Goal: Task Accomplishment & Management: Use online tool/utility

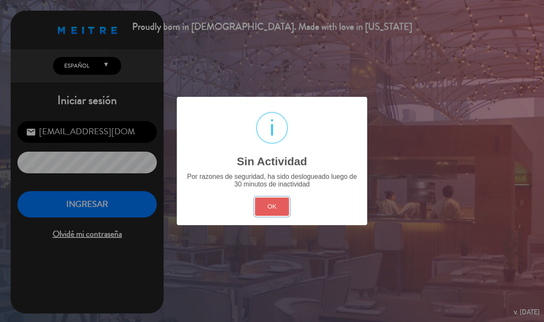
click at [277, 203] on button "OK" at bounding box center [272, 207] width 34 height 18
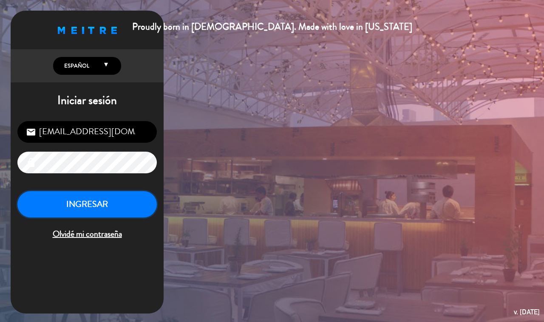
click at [91, 193] on button "INGRESAR" at bounding box center [86, 204] width 139 height 27
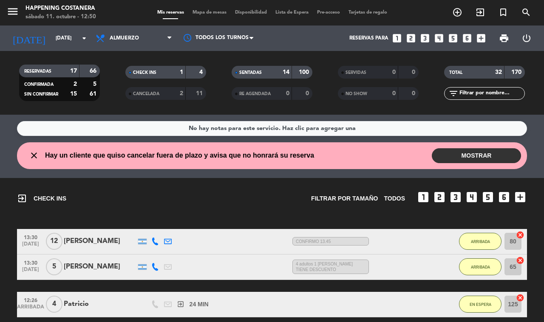
click at [198, 5] on div "menu Happening Costanera sábado 11. octubre - 12:50 Mis reservas Mapa de mesas …" at bounding box center [272, 12] width 544 height 25
click at [200, 11] on span "Mapa de mesas" at bounding box center [209, 12] width 42 height 5
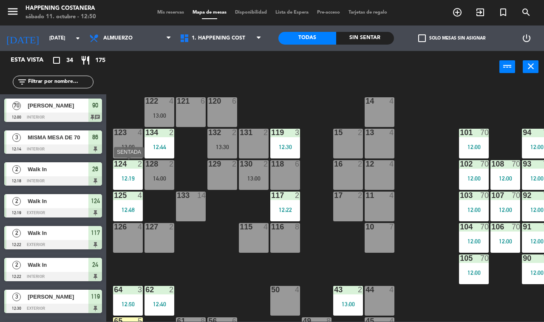
click at [133, 169] on div "124 2 12:19" at bounding box center [128, 175] width 30 height 30
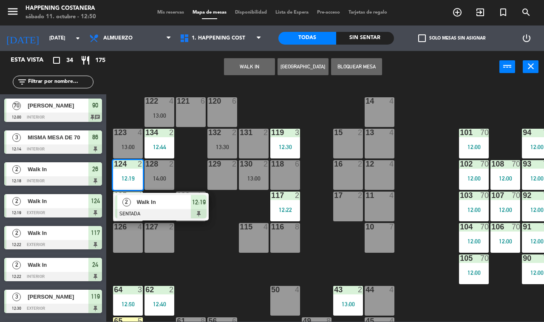
click at [214, 247] on div "69 2 122 4 13:00 121 6 120 6 14 4 CAVA 22 101 70 12:00 94 70 12:00 70 2 123 4 1…" at bounding box center [328, 201] width 432 height 239
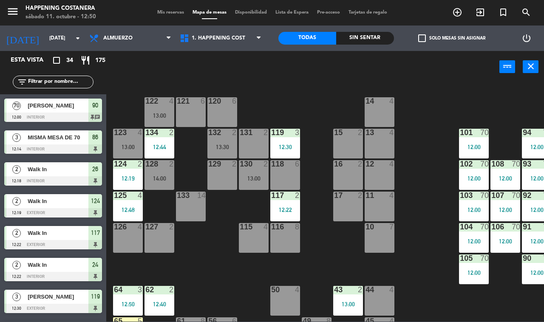
click at [133, 204] on div "125 4 12:48" at bounding box center [128, 207] width 30 height 30
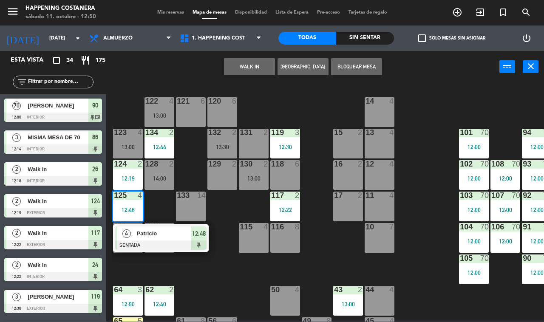
click at [133, 204] on div "125 4 12:48" at bounding box center [128, 207] width 30 height 30
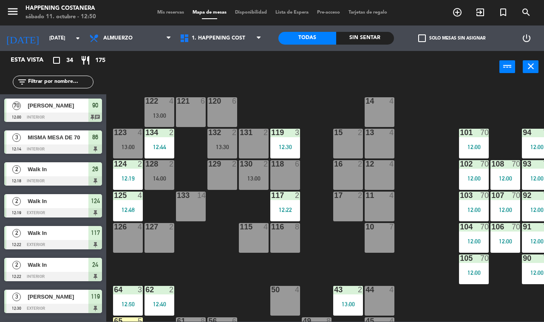
click at [279, 146] on div "12:30" at bounding box center [285, 147] width 30 height 6
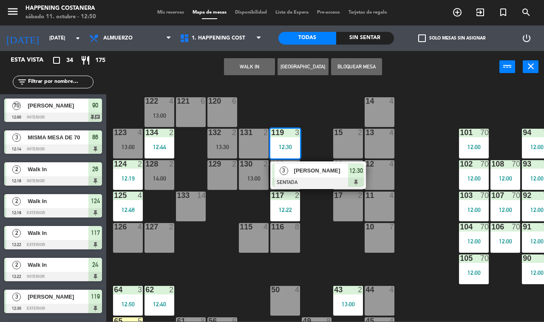
drag, startPoint x: 279, startPoint y: 146, endPoint x: 280, endPoint y: 151, distance: 5.2
click at [279, 146] on div "12:30" at bounding box center [285, 147] width 30 height 6
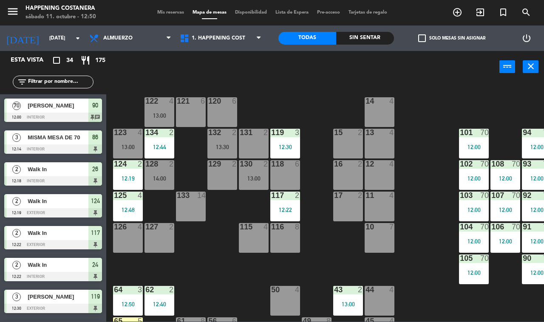
click at [277, 200] on div "117 2" at bounding box center [285, 196] width 30 height 8
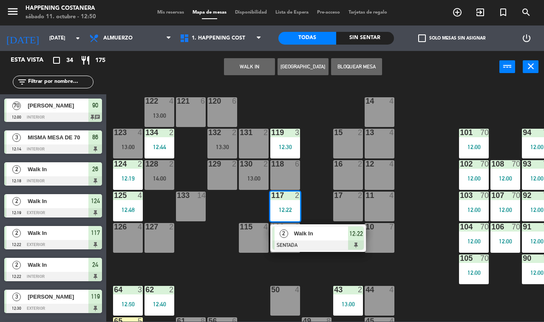
click at [277, 200] on div "117 2" at bounding box center [285, 196] width 30 height 8
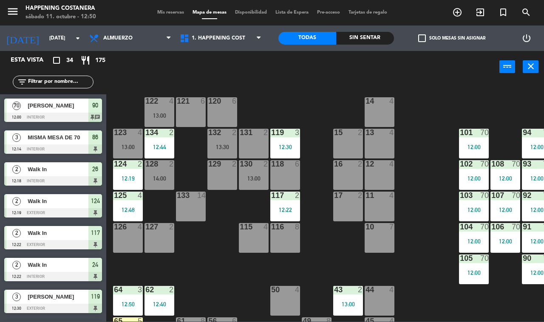
scroll to position [106, 0]
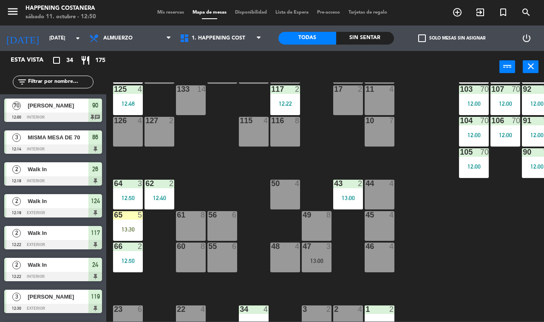
click at [171, 192] on div "62 2 12:40" at bounding box center [159, 195] width 30 height 30
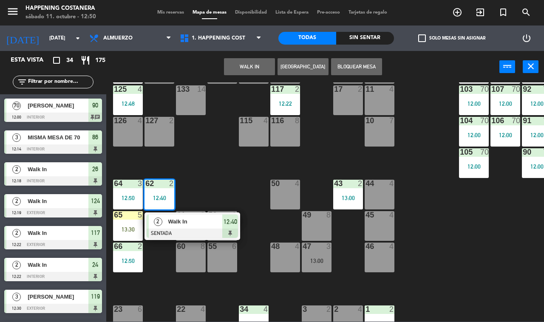
click at [224, 171] on div "69 2 122 4 13:00 121 6 120 6 14 4 CAVA 22 101 70 12:00 94 70 12:00 70 2 123 4 1…" at bounding box center [328, 201] width 432 height 239
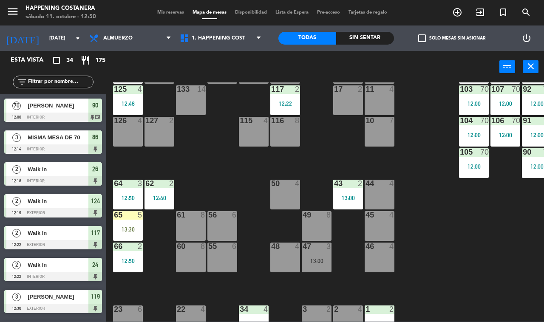
click at [122, 186] on div at bounding box center [128, 184] width 14 height 8
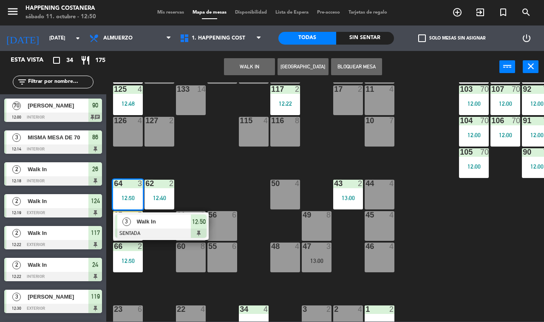
click at [236, 176] on div "69 2 122 4 13:00 121 6 120 6 14 4 CAVA 22 101 70 12:00 94 70 12:00 70 2 123 4 1…" at bounding box center [328, 201] width 432 height 239
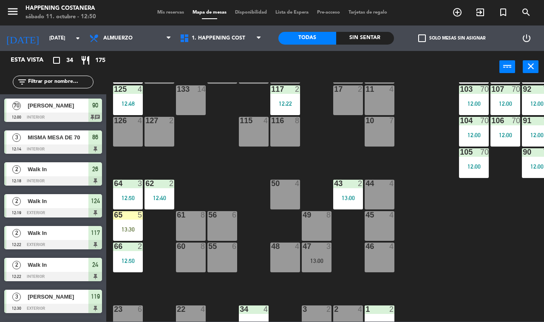
click at [113, 220] on div "69 2 122 4 13:00 121 6 120 6 14 4 CAVA 22 101 70 12:00 94 70 12:00 70 2 123 4 1…" at bounding box center [328, 201] width 432 height 239
click at [130, 220] on div "65 5 13:30" at bounding box center [128, 226] width 30 height 30
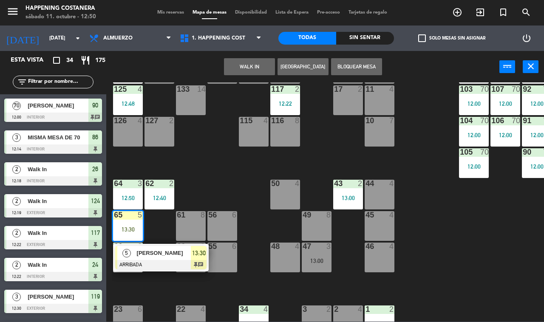
drag, startPoint x: 304, startPoint y: 99, endPoint x: 266, endPoint y: 124, distance: 45.7
click at [294, 107] on div "69 2 122 4 13:00 121 6 120 6 14 4 CAVA 22 101 70 12:00 94 70 12:00 70 2 123 4 1…" at bounding box center [328, 201] width 432 height 239
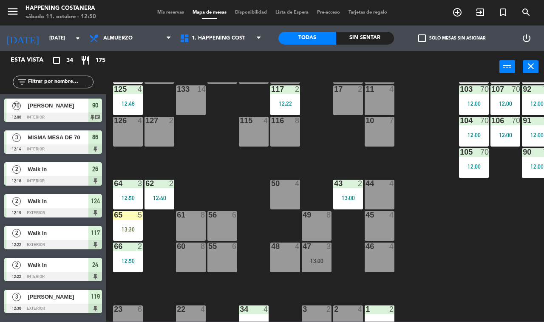
click at [133, 247] on div at bounding box center [128, 247] width 14 height 8
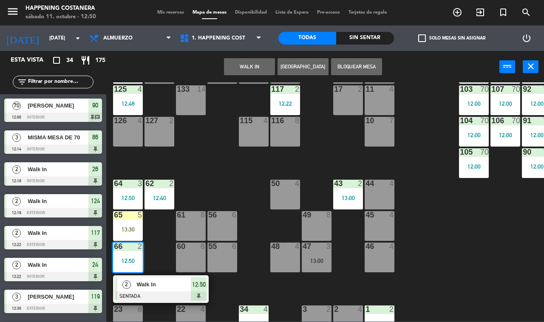
click at [218, 136] on div "69 2 122 4 13:00 121 6 120 6 14 4 CAVA 22 101 70 12:00 94 70 12:00 70 2 123 4 1…" at bounding box center [328, 201] width 432 height 239
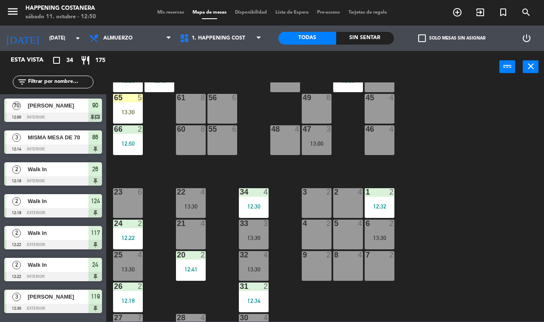
scroll to position [251, 0]
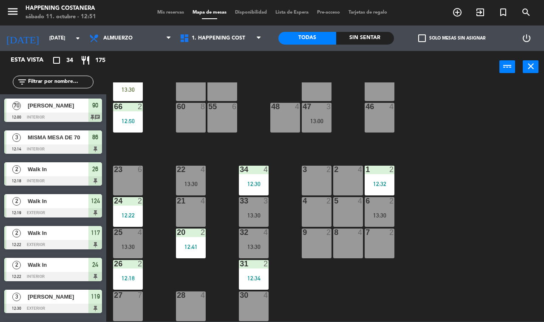
click at [118, 275] on div "12:18" at bounding box center [128, 278] width 30 height 6
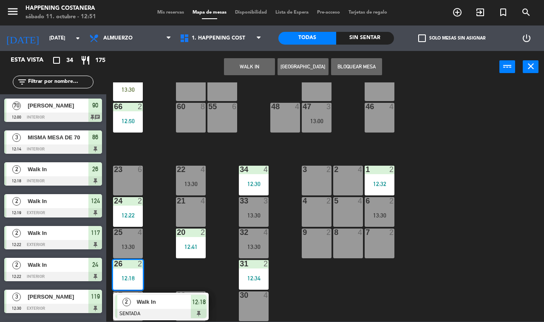
drag, startPoint x: 382, startPoint y: 283, endPoint x: 286, endPoint y: 279, distance: 96.5
click at [378, 283] on div "69 2 122 4 13:00 121 6 120 6 14 4 CAVA 22 101 70 12:00 94 70 12:00 70 2 123 4 1…" at bounding box center [328, 201] width 432 height 239
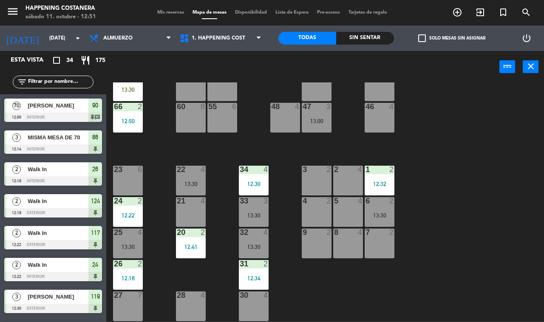
drag, startPoint x: 270, startPoint y: 274, endPoint x: 243, endPoint y: 264, distance: 29.3
click at [268, 273] on div "69 2 122 4 13:00 121 6 120 6 14 4 CAVA 22 101 70 12:00 94 70 12:00 70 2 123 4 1…" at bounding box center [328, 201] width 432 height 239
click at [243, 264] on div "31 2 12:34" at bounding box center [254, 275] width 30 height 30
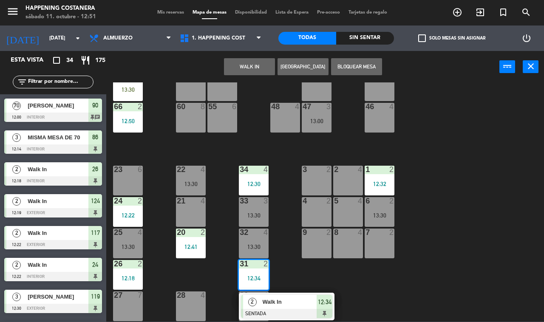
click at [258, 181] on div "12:30" at bounding box center [254, 184] width 30 height 6
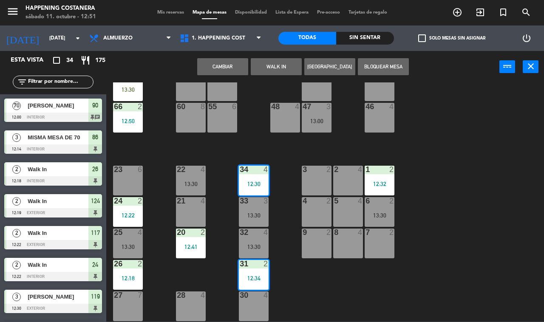
click at [456, 181] on div "69 2 122 4 13:00 121 6 120 6 14 4 CAVA 22 101 70 12:00 94 70 12:00 70 2 123 4 1…" at bounding box center [328, 201] width 432 height 239
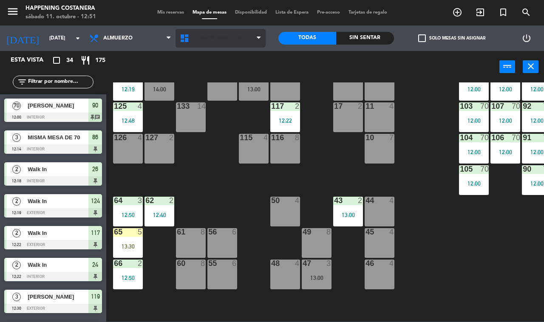
scroll to position [38, 0]
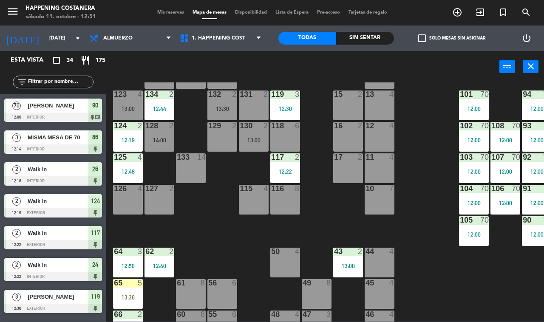
click at [164, 109] on div "12:44" at bounding box center [159, 109] width 30 height 6
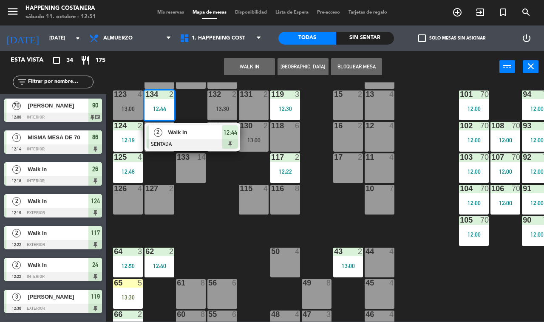
click at [164, 109] on div "12:44" at bounding box center [159, 109] width 30 height 6
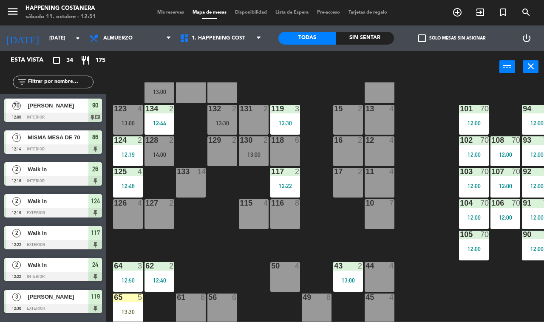
scroll to position [0, 0]
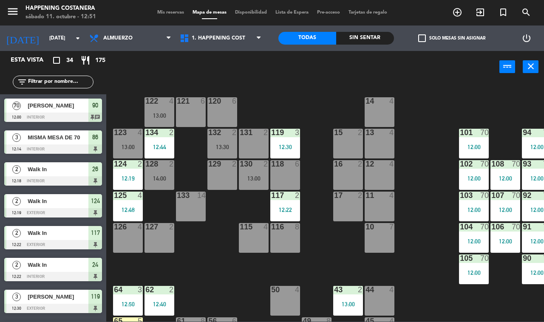
click at [123, 188] on div "124 2 12:19" at bounding box center [128, 175] width 30 height 30
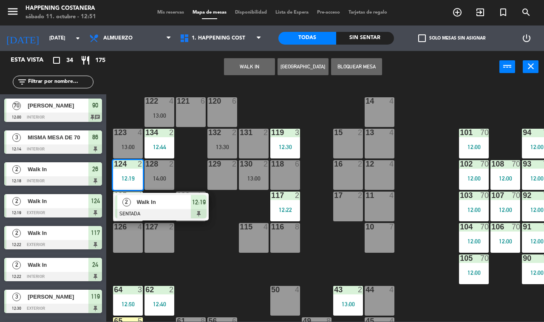
click at [123, 188] on div "124 2 12:19" at bounding box center [128, 175] width 30 height 30
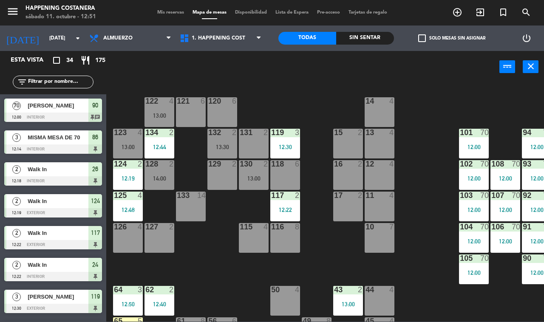
click at [118, 139] on div "123 4 13:00" at bounding box center [128, 144] width 30 height 30
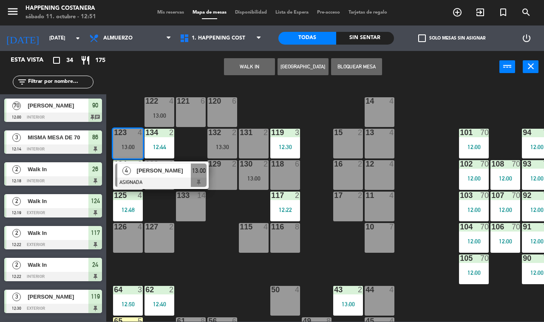
click at [118, 139] on div "123 4 13:00" at bounding box center [128, 144] width 30 height 30
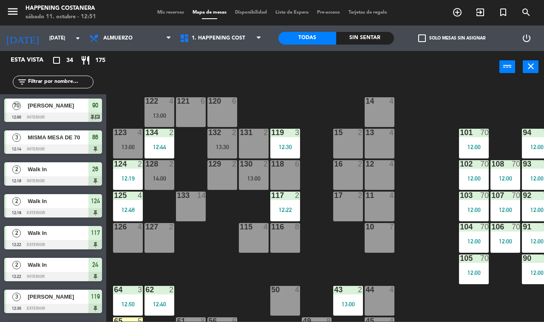
click at [45, 80] on input "text" at bounding box center [60, 81] width 66 height 9
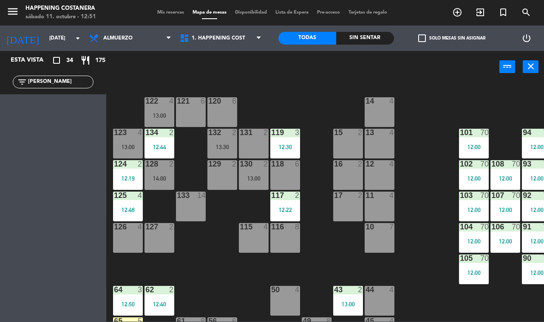
type input "[PERSON_NAME]"
drag, startPoint x: 40, startPoint y: 81, endPoint x: 0, endPoint y: 81, distance: 40.4
click at [0, 81] on div "filter_list [PERSON_NAME]" at bounding box center [53, 82] width 106 height 25
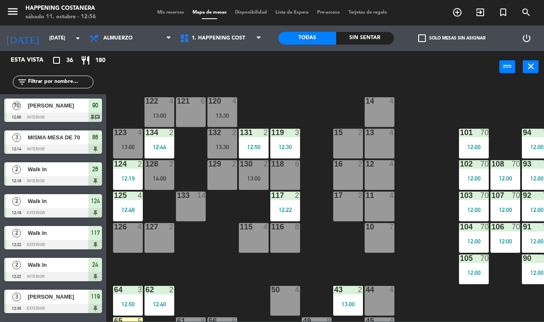
click at [132, 173] on div "124 2 12:19" at bounding box center [128, 175] width 30 height 30
click at [241, 268] on div "69 2 122 4 13:00 121 6 120 4 13:30 14 4 CAVA 22 101 70 12:00 94 70 12:00 70 2 1…" at bounding box center [328, 201] width 432 height 239
click at [123, 200] on div "125 4" at bounding box center [128, 196] width 30 height 8
click at [206, 288] on div "69 2 122 4 13:00 121 6 120 4 13:30 14 4 CAVA 22 101 70 12:00 94 70 12:00 70 2 1…" at bounding box center [328, 201] width 432 height 239
click at [291, 144] on div "12:30" at bounding box center [285, 147] width 30 height 6
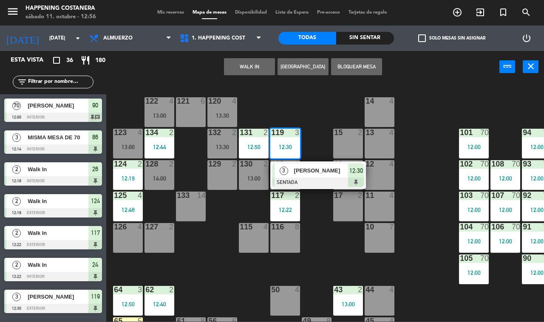
click at [243, 249] on div "115 4" at bounding box center [254, 238] width 30 height 30
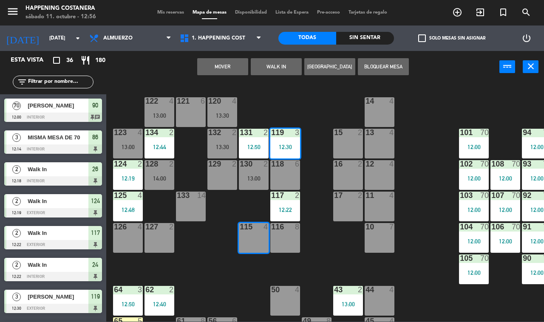
click at [287, 200] on div "117 2" at bounding box center [285, 196] width 30 height 8
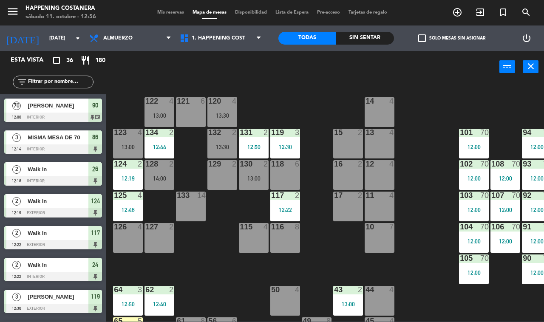
click at [327, 265] on div "69 2 122 4 13:00 121 6 120 4 13:30 14 4 CAVA 22 101 70 12:00 94 70 12:00 70 2 1…" at bounding box center [328, 201] width 432 height 239
click at [286, 201] on div "117 2 12:22" at bounding box center [285, 207] width 30 height 30
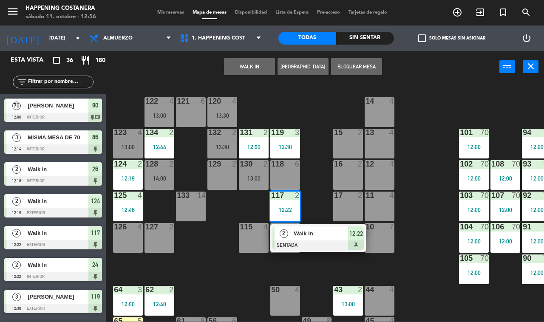
click at [207, 272] on div "69 2 122 4 13:00 121 6 120 4 13:30 14 4 CAVA 22 101 70 12:00 94 70 12:00 70 2 1…" at bounding box center [328, 201] width 432 height 239
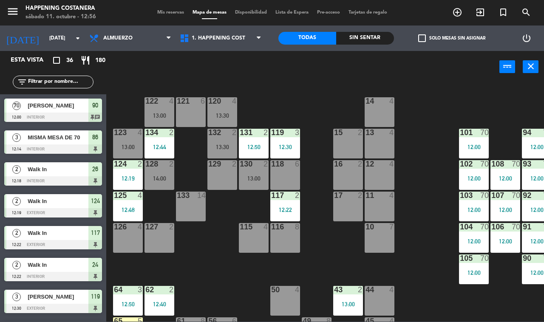
click at [212, 280] on div "69 2 122 4 13:00 121 6 120 4 13:30 14 4 CAVA 22 101 70 12:00 94 70 12:00 70 2 1…" at bounding box center [328, 201] width 432 height 239
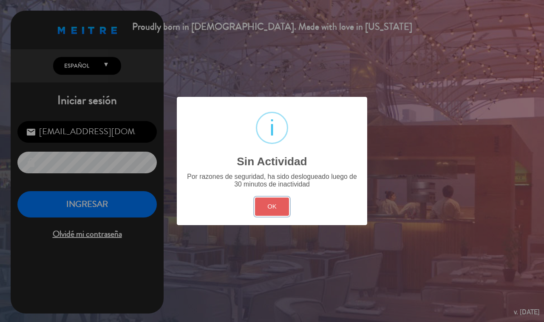
click at [264, 200] on button "OK" at bounding box center [272, 207] width 34 height 18
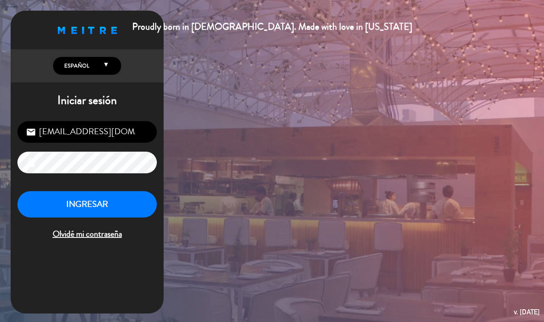
click at [119, 197] on button "INGRESAR" at bounding box center [86, 204] width 139 height 27
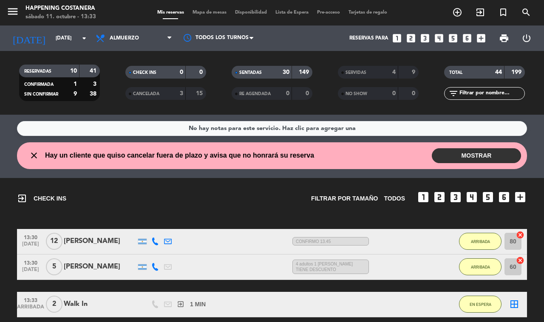
click at [212, 12] on span "Mapa de mesas" at bounding box center [209, 12] width 42 height 5
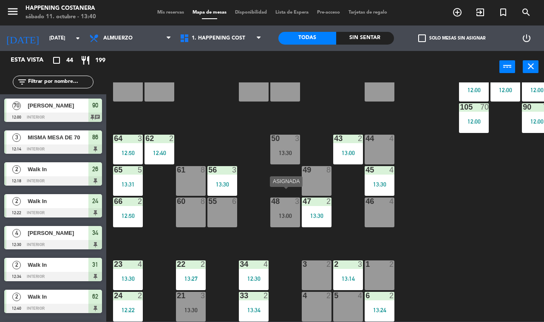
scroll to position [159, 0]
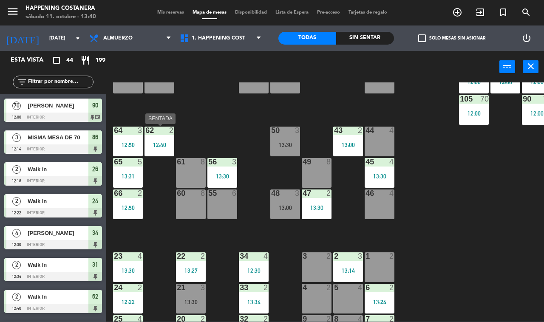
click at [166, 136] on div "62 2 12:40" at bounding box center [159, 142] width 30 height 30
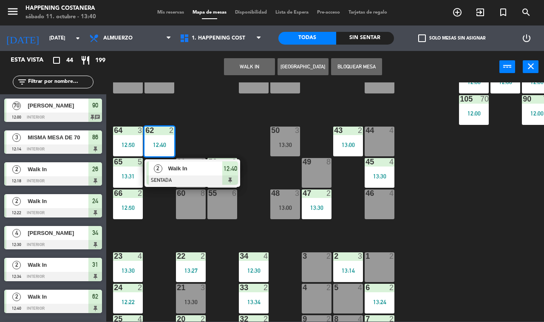
click at [425, 236] on div "69 2 122 4 13:00 121 4 13:30 120 5 13:30 14 4 CAVA 22 101 70 12:00 94 70 12:00 …" at bounding box center [328, 201] width 432 height 239
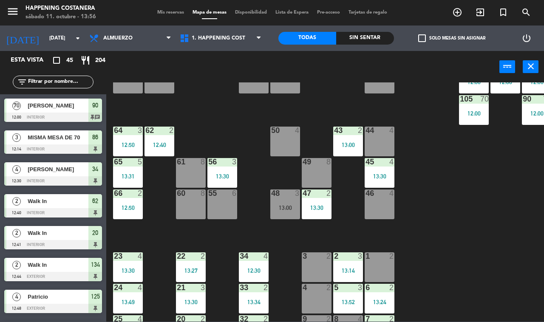
click at [323, 209] on div "13:30" at bounding box center [317, 208] width 30 height 6
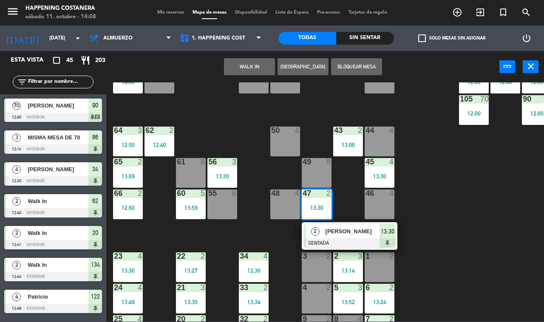
click at [224, 167] on div "56 3 13:30" at bounding box center [222, 173] width 30 height 30
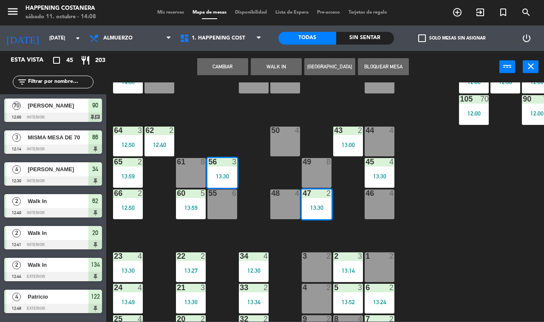
click at [216, 165] on div at bounding box center [222, 162] width 14 height 8
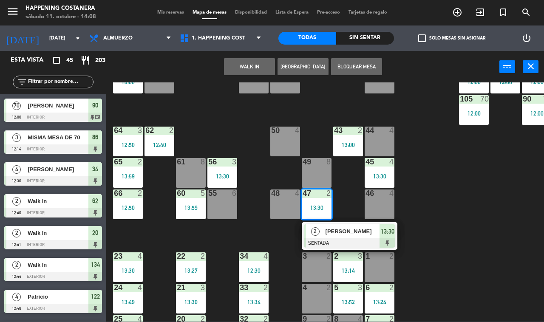
click at [458, 222] on div "69 2 122 4 12:48 121 4 13:30 120 6 14 4 CAVA 22 101 70 12:00 94 70 12:00 70 2 1…" at bounding box center [328, 201] width 432 height 239
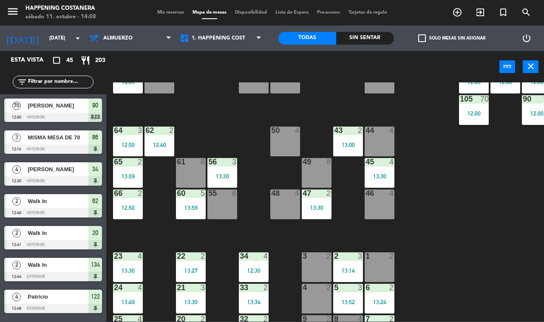
click at [229, 165] on div "3" at bounding box center [236, 162] width 14 height 8
click at [451, 191] on div "69 2 122 4 12:48 121 4 13:30 120 6 14 4 CAVA 22 101 70 12:00 94 70 12:00 70 2 1…" at bounding box center [328, 201] width 432 height 239
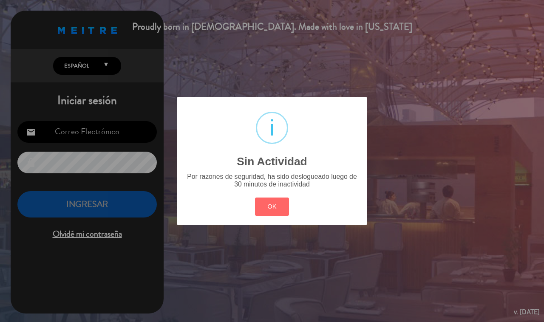
type input "[EMAIL_ADDRESS][DOMAIN_NAME]"
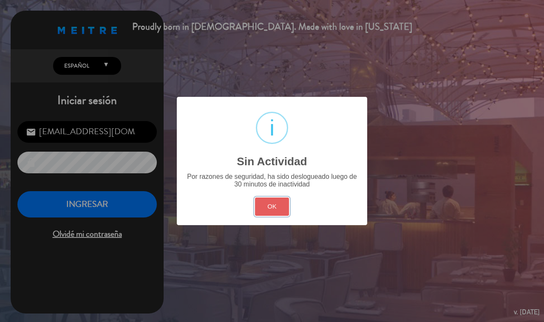
click at [280, 210] on button "OK" at bounding box center [272, 207] width 34 height 18
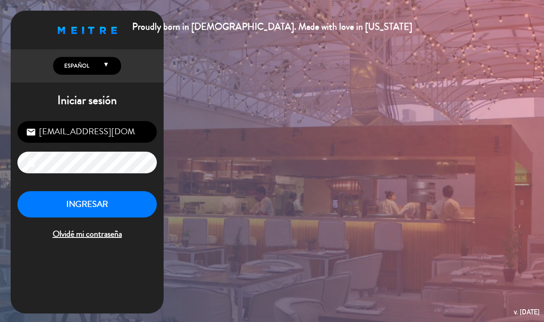
click at [93, 200] on button "INGRESAR" at bounding box center [86, 204] width 139 height 27
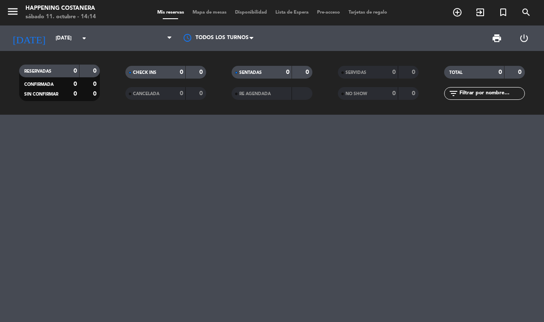
click at [207, 12] on span "Mapa de mesas" at bounding box center [209, 12] width 42 height 5
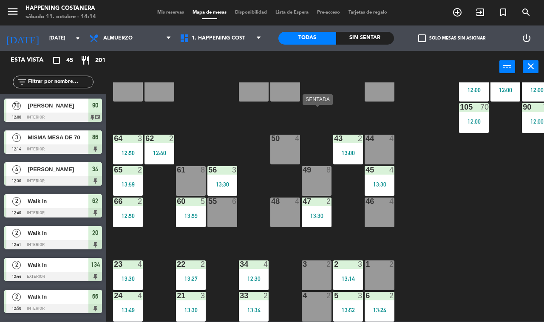
scroll to position [251, 0]
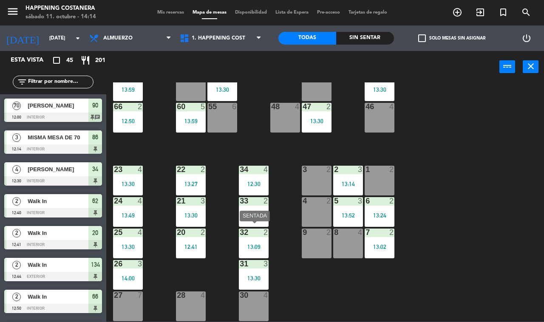
click at [258, 237] on div "32 2 13:09" at bounding box center [254, 244] width 30 height 30
click at [487, 197] on div "69 2 122 4 14:06 121 4 13:30 120 6 14 4 CAVA 22 101 70 12:00 94 70 12:00 70 2 1…" at bounding box center [328, 201] width 432 height 239
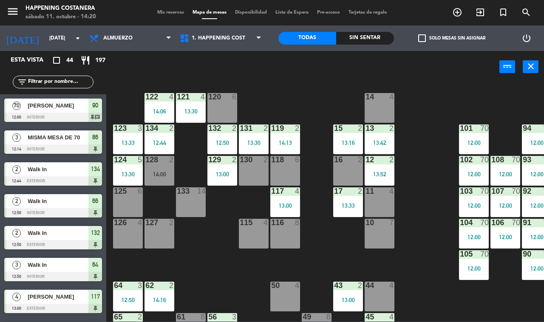
scroll to position [0, 0]
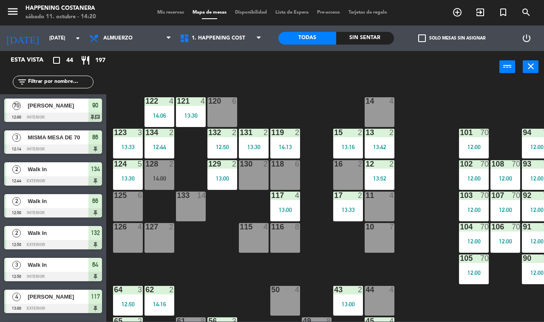
click at [290, 142] on div "119 2 14:13" at bounding box center [285, 144] width 30 height 30
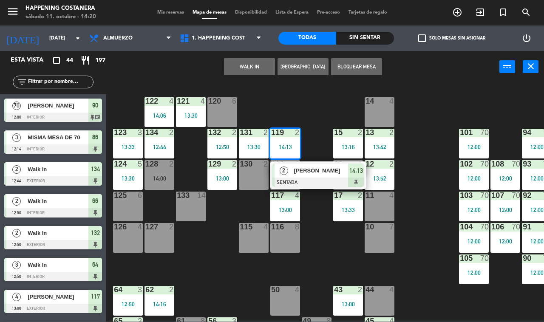
click at [430, 209] on div "69 2 122 4 14:06 121 4 13:30 120 6 14 4 CAVA 22 101 70 12:00 94 70 12:00 70 2 1…" at bounding box center [328, 201] width 432 height 239
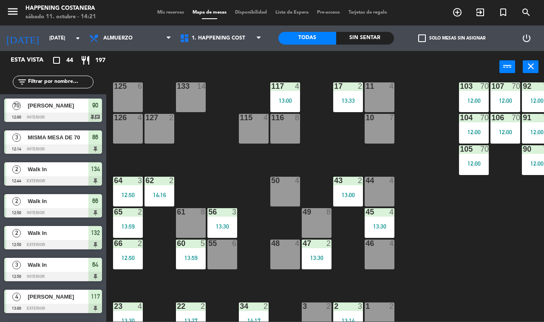
scroll to position [251, 0]
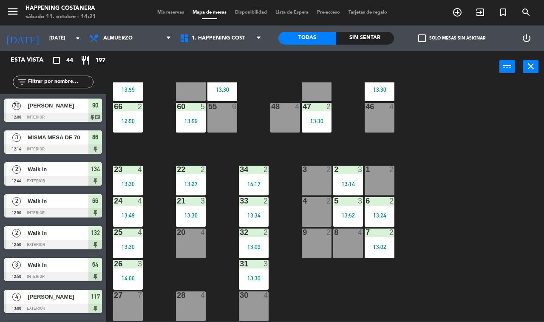
click at [266, 166] on div "2" at bounding box center [265, 170] width 5 height 8
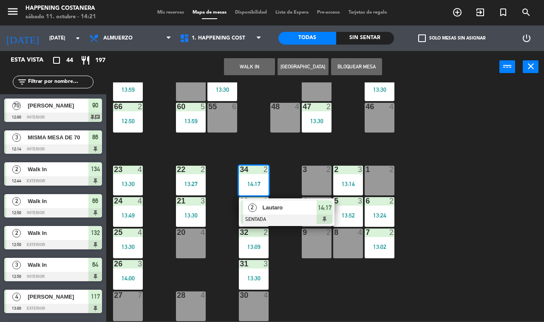
click at [483, 162] on div "69 2 122 4 14:06 121 4 13:30 120 6 14 4 CAVA 22 101 70 12:00 94 70 12:00 70 2 1…" at bounding box center [328, 201] width 432 height 239
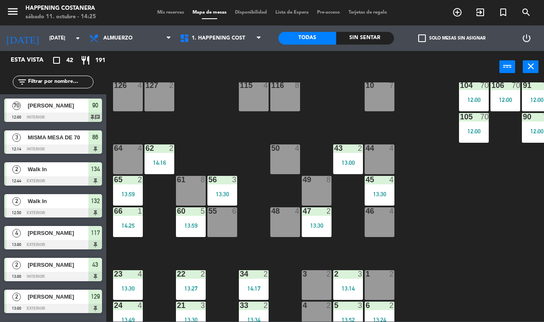
scroll to position [139, 0]
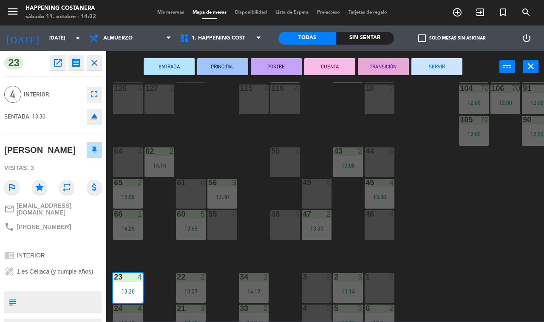
click at [458, 235] on div "69 2 122 4 14:06 121 4 13:30 120 6 14 4 CAVA 22 101 70 12:00 94 70 12:00 70 2 1…" at bounding box center [328, 201] width 432 height 239
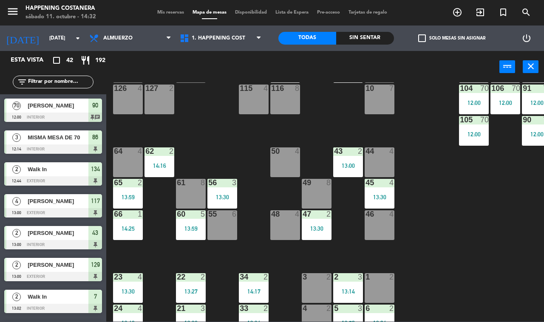
click at [130, 284] on div "23 4 13:30" at bounding box center [128, 288] width 30 height 30
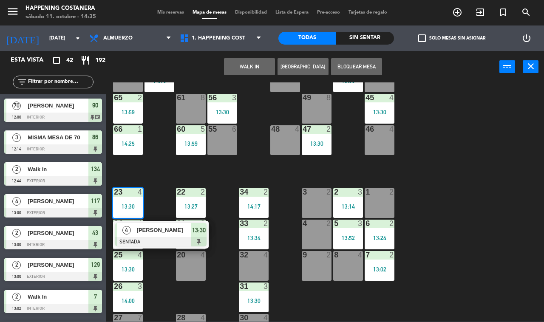
scroll to position [241, 0]
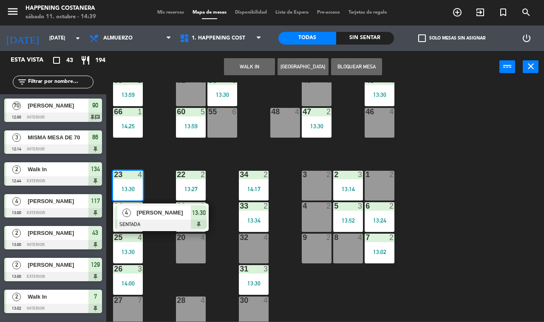
drag, startPoint x: 437, startPoint y: 231, endPoint x: 431, endPoint y: 231, distance: 5.5
click at [436, 231] on div "69 2 122 4 14:06 121 4 13:30 120 6 14 4 CAVA 22 101 70 12:00 94 70 12:00 70 2 1…" at bounding box center [328, 201] width 432 height 239
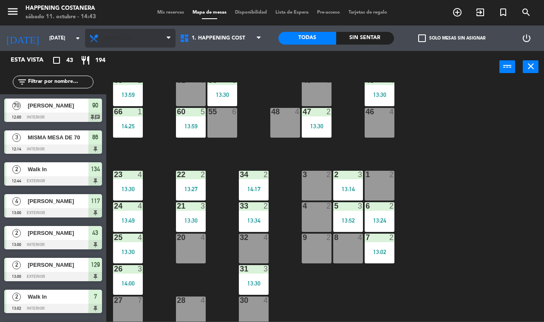
click at [122, 38] on span "Almuerzo" at bounding box center [117, 38] width 29 height 6
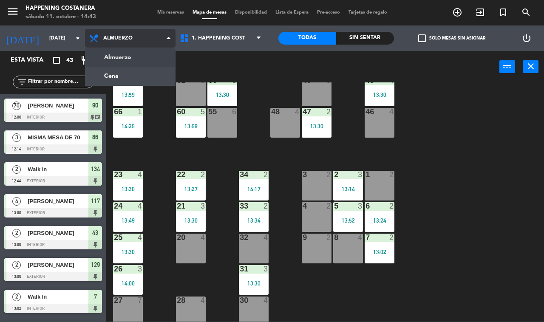
click at [151, 50] on div "Almuerzo Cena Almuerzo Almuerzo Cena" at bounding box center [130, 37] width 91 height 25
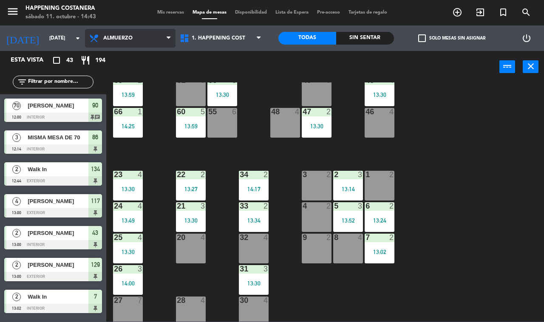
click at [142, 39] on span "Almuerzo" at bounding box center [130, 38] width 91 height 19
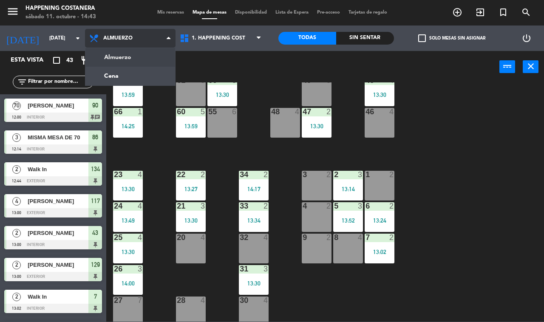
click at [134, 75] on ng-component "menu Happening Costanera sábado 11. octubre - 14:43 Mis reservas Mapa de mesas …" at bounding box center [272, 161] width 544 height 322
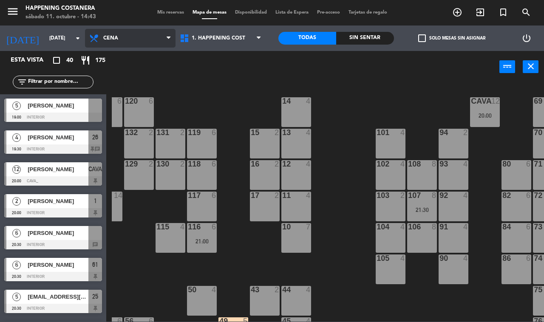
scroll to position [0, 108]
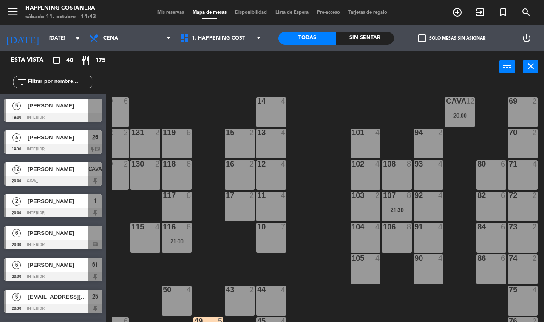
click at [464, 109] on div "CAVA 12 20:00" at bounding box center [460, 112] width 30 height 30
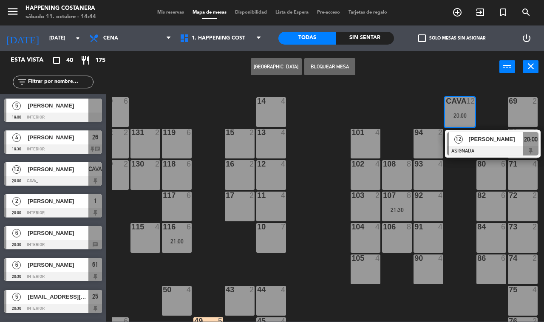
click at [192, 91] on div "69 2 122 6 121 6 120 6 14 4 CAVA 12 20:00 12 [PERSON_NAME] ASIGNADA 20:00 101 4…" at bounding box center [328, 201] width 432 height 239
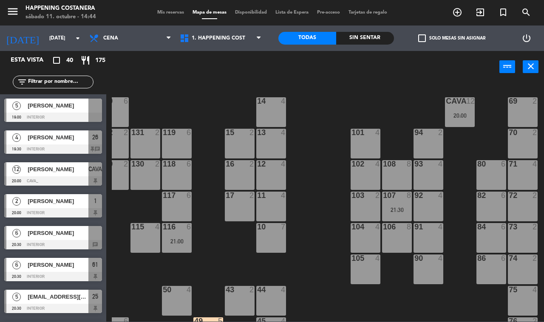
click at [317, 242] on div "69 2 122 6 121 6 120 6 14 4 CAVA 12 20:00 101 4 94 2 70 2 123 6 131 2 134 2 132…" at bounding box center [328, 201] width 432 height 239
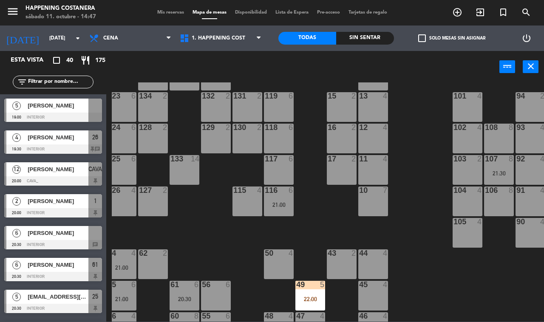
scroll to position [54, 8]
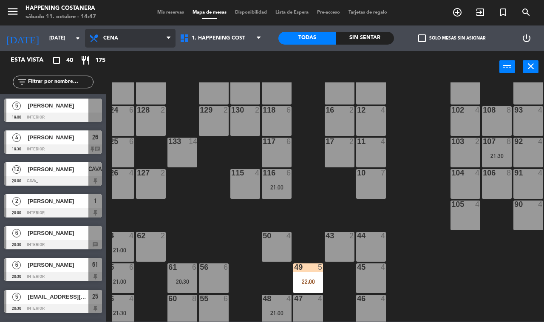
click at [94, 37] on icon at bounding box center [95, 38] width 12 height 10
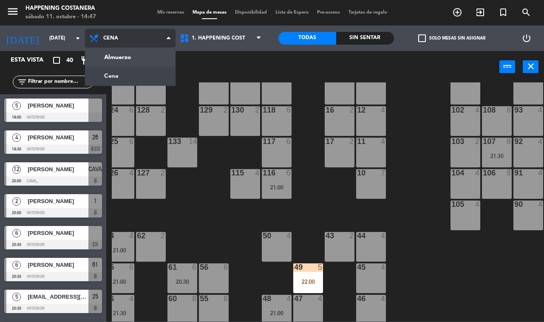
click at [145, 52] on ng-component "menu Happening Costanera sábado 11. octubre - 14:47 Mis reservas Mapa de mesas …" at bounding box center [272, 161] width 544 height 322
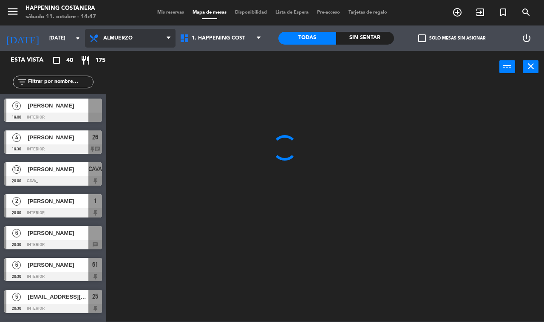
scroll to position [0, 0]
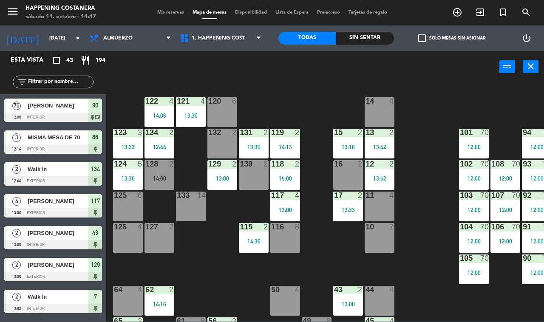
click at [254, 140] on div "131 2 13:30" at bounding box center [254, 144] width 30 height 30
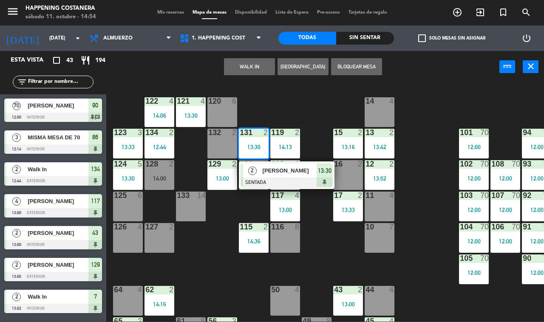
click at [321, 116] on div "69 2 122 4 14:06 121 4 13:30 120 6 14 4 CAVA 22 101 70 12:00 94 70 12:00 70 2 1…" at bounding box center [328, 201] width 432 height 239
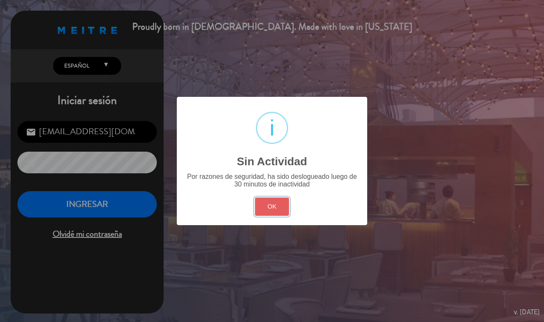
click at [262, 204] on button "OK" at bounding box center [272, 207] width 34 height 18
